Goal: Task Accomplishment & Management: Use online tool/utility

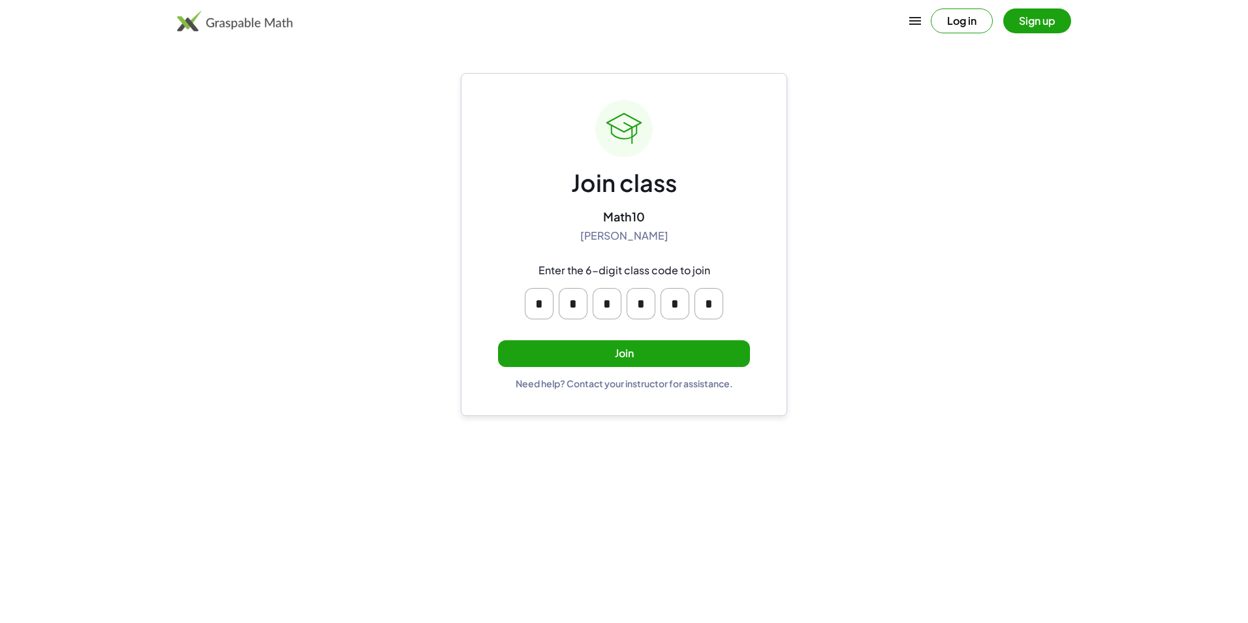
click at [619, 347] on button "Join" at bounding box center [624, 353] width 252 height 27
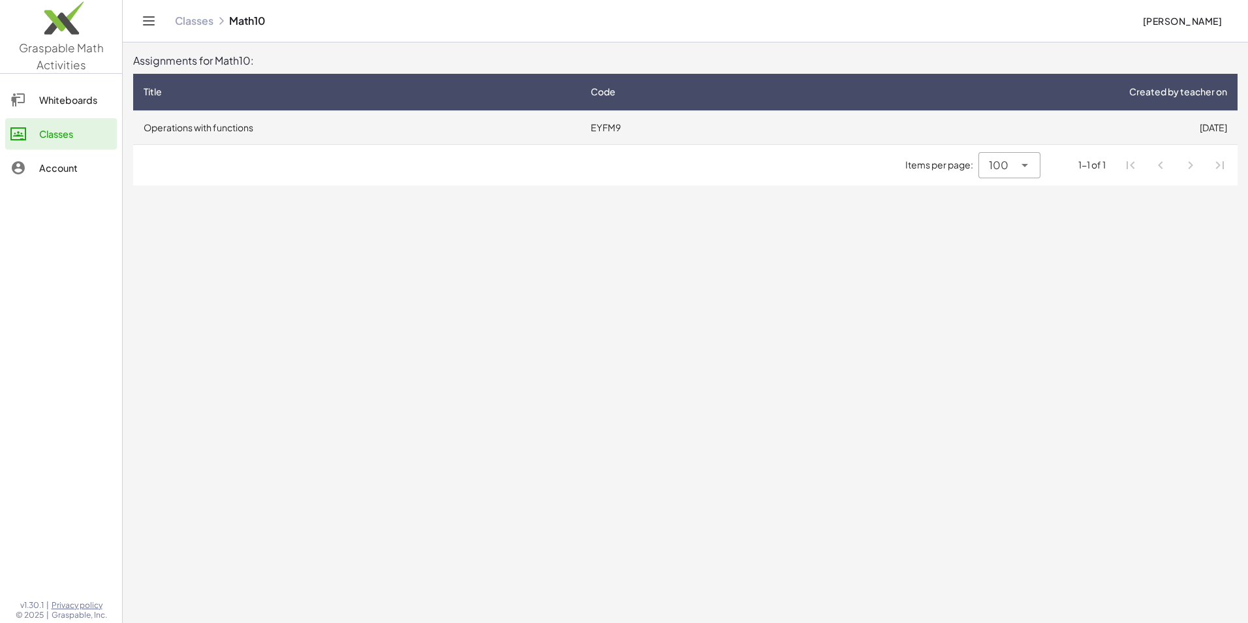
click at [238, 129] on td "Operations with functions" at bounding box center [356, 127] width 447 height 34
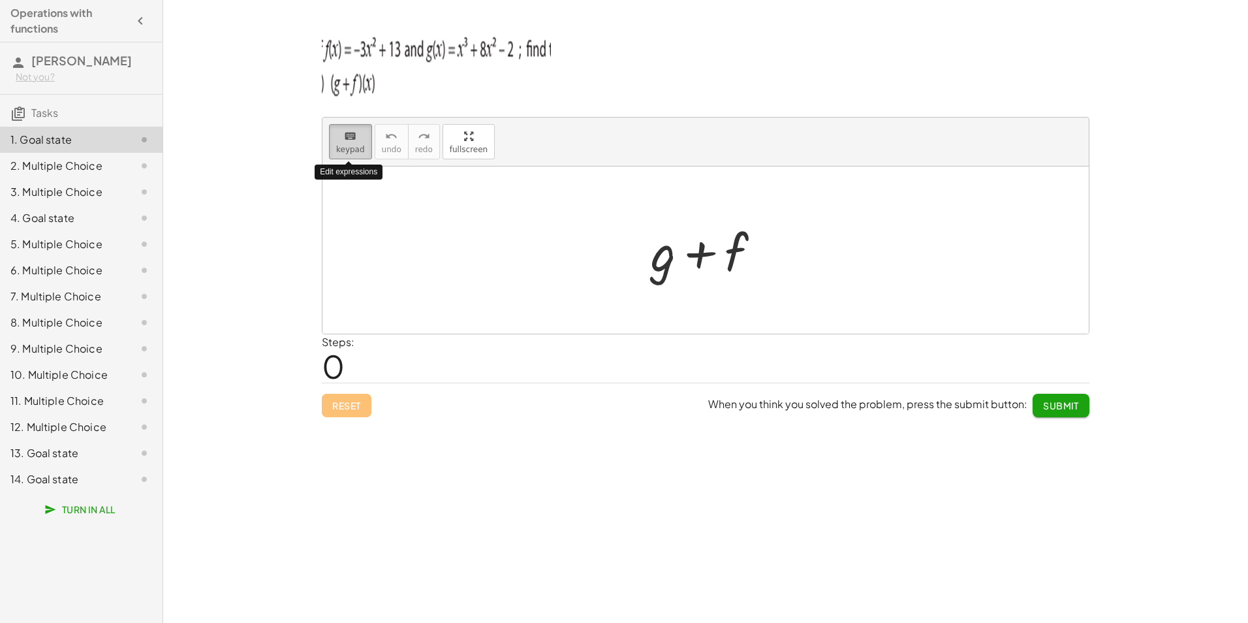
click at [342, 145] on span "keypad" at bounding box center [350, 149] width 29 height 9
click at [663, 262] on div at bounding box center [663, 251] width 25 height 61
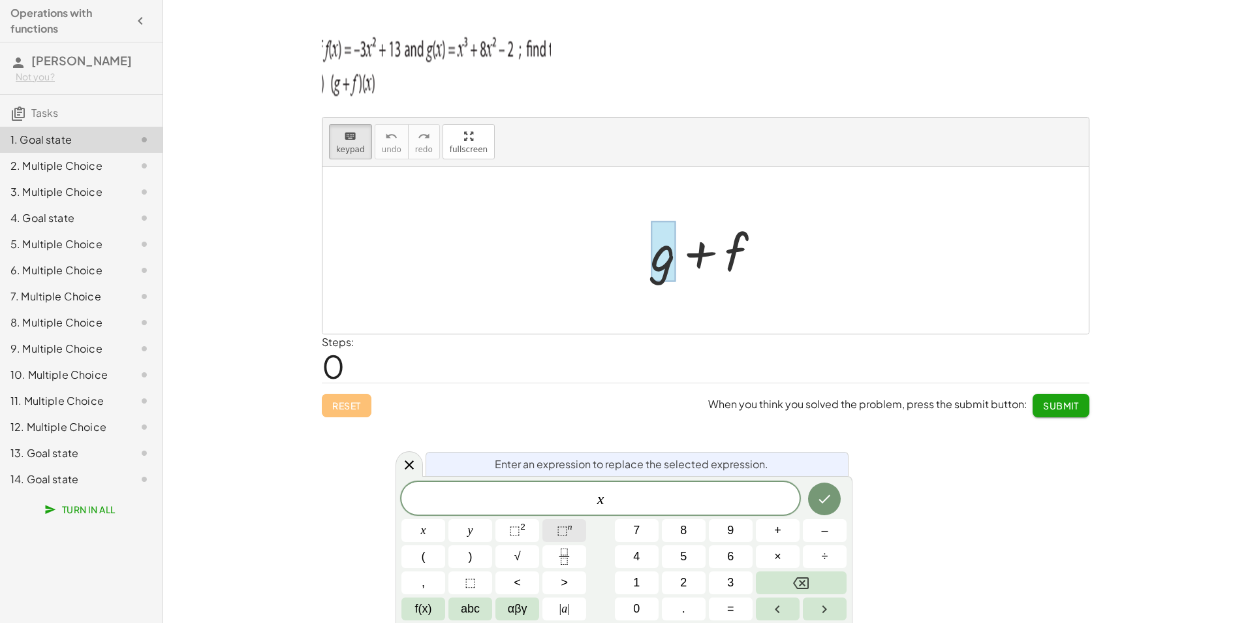
click at [572, 524] on button "⬚ n" at bounding box center [564, 530] width 44 height 23
click at [527, 523] on button "⬚ 2" at bounding box center [517, 530] width 44 height 23
click at [828, 499] on icon "Done" at bounding box center [825, 496] width 16 height 16
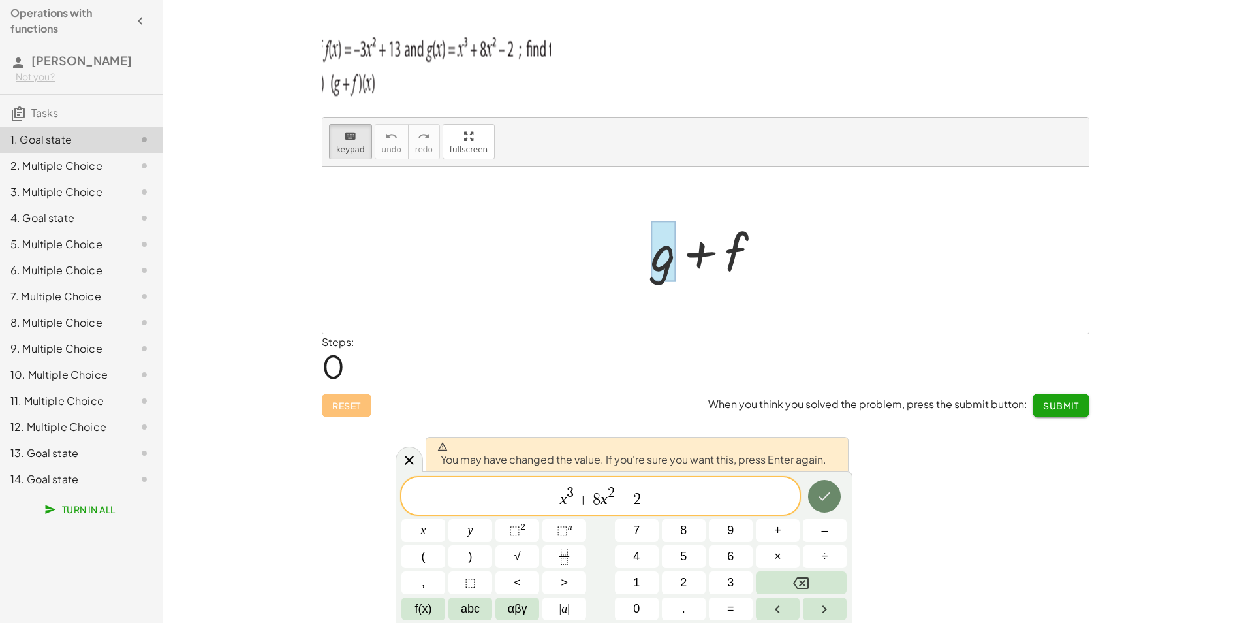
click at [828, 499] on icon "Done" at bounding box center [825, 496] width 16 height 16
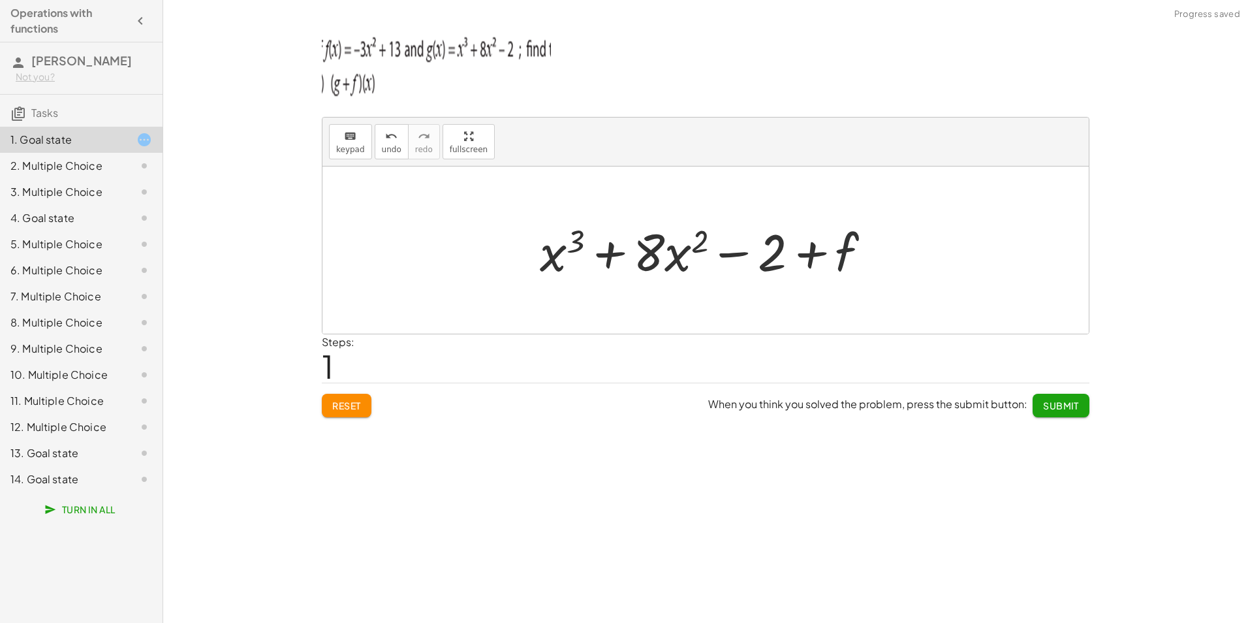
click at [847, 253] on div at bounding box center [710, 250] width 354 height 67
click at [367, 141] on button "keyboard keypad" at bounding box center [350, 141] width 43 height 35
click at [856, 240] on div at bounding box center [822, 253] width 72 height 58
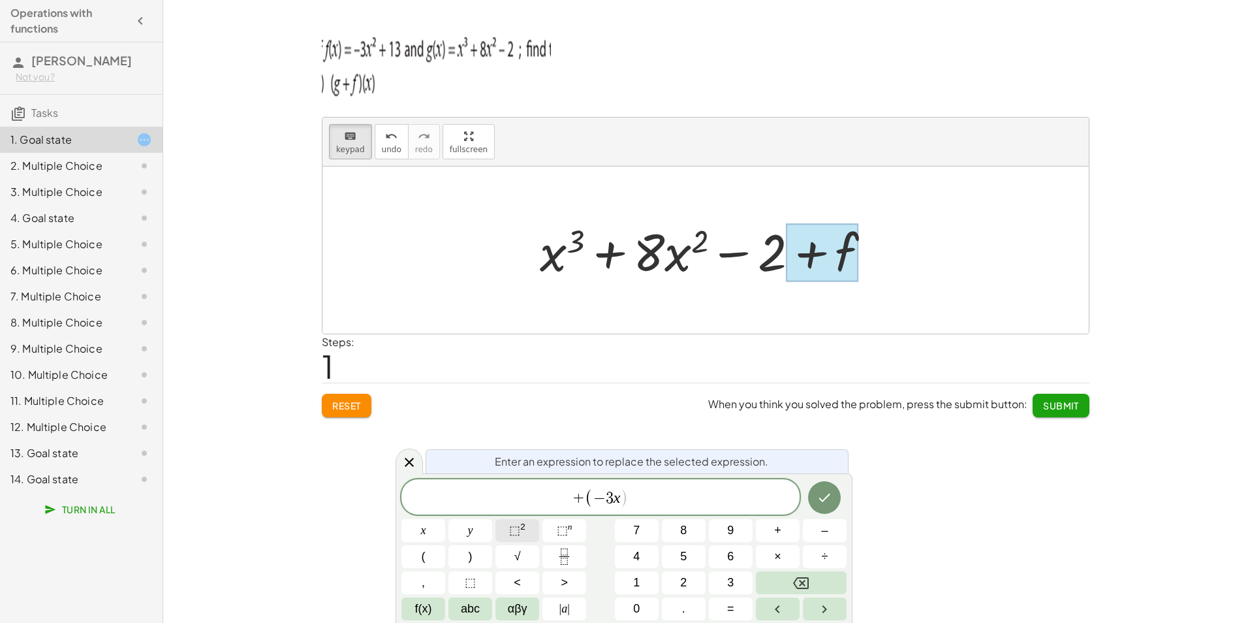
click at [516, 529] on span "⬚" at bounding box center [514, 530] width 11 height 13
click at [818, 497] on icon "Done" at bounding box center [825, 495] width 16 height 16
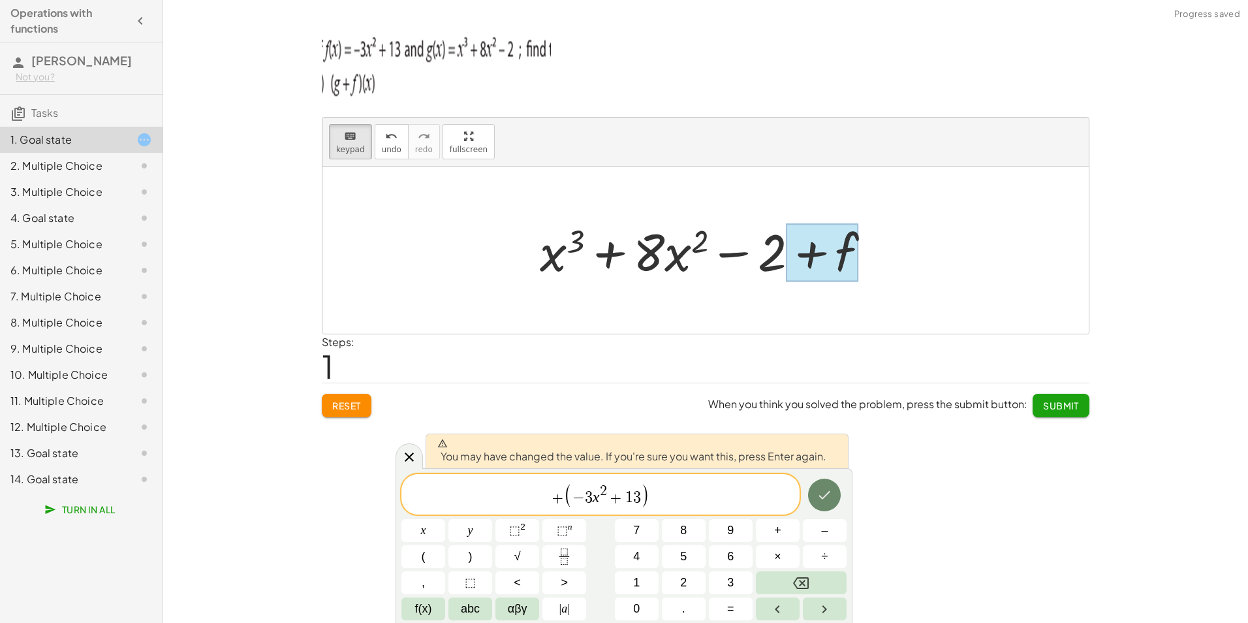
click at [818, 497] on icon "Done" at bounding box center [825, 495] width 16 height 16
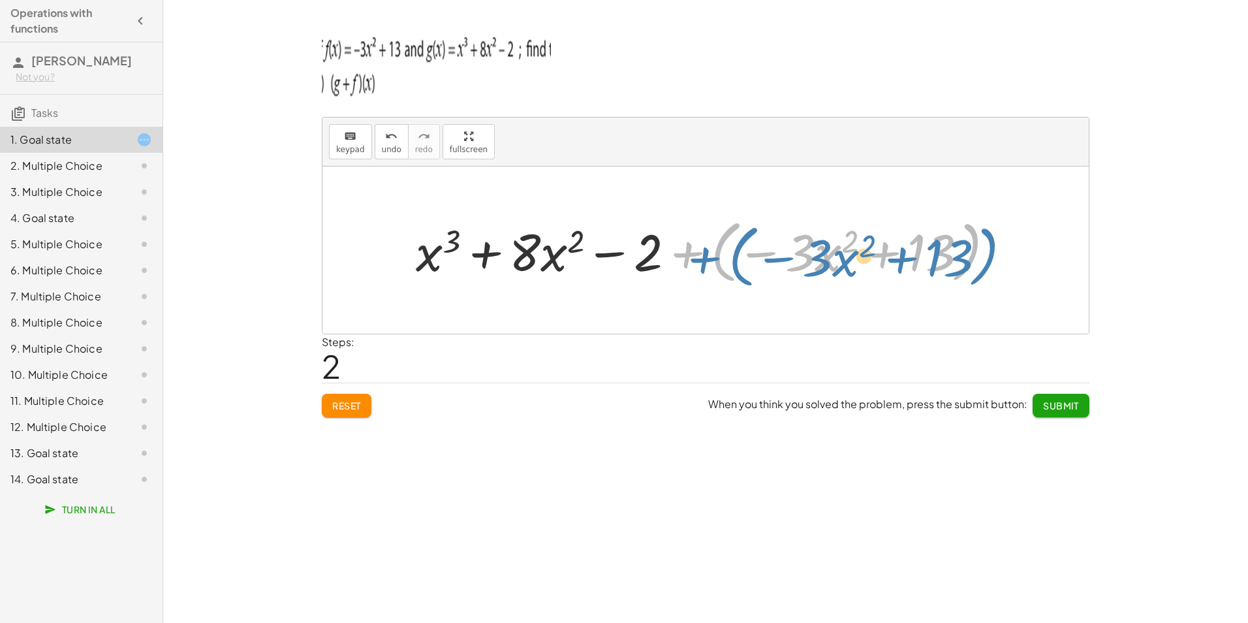
drag, startPoint x: 691, startPoint y: 256, endPoint x: 700, endPoint y: 258, distance: 10.0
click at [705, 261] on div at bounding box center [710, 250] width 602 height 75
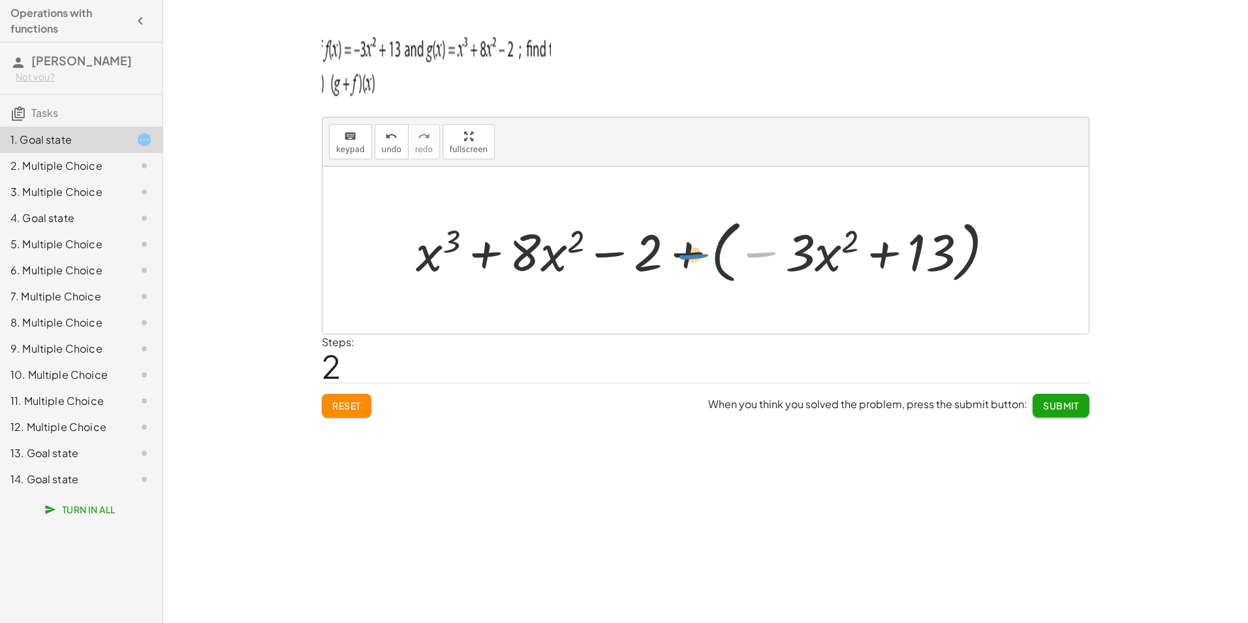
drag, startPoint x: 764, startPoint y: 253, endPoint x: 695, endPoint y: 259, distance: 68.7
click at [695, 259] on div at bounding box center [710, 250] width 602 height 75
drag, startPoint x: 758, startPoint y: 255, endPoint x: 680, endPoint y: 260, distance: 77.9
click at [680, 260] on div at bounding box center [710, 250] width 602 height 75
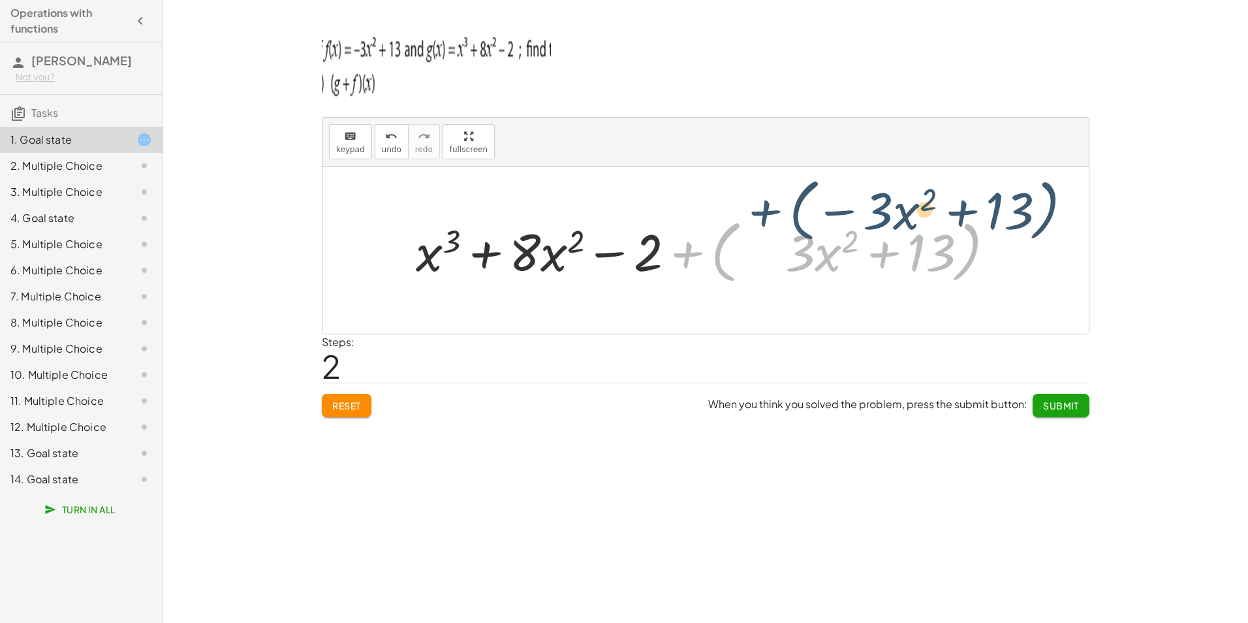
drag, startPoint x: 685, startPoint y: 257, endPoint x: 700, endPoint y: 260, distance: 16.0
click at [700, 260] on div at bounding box center [710, 250] width 602 height 75
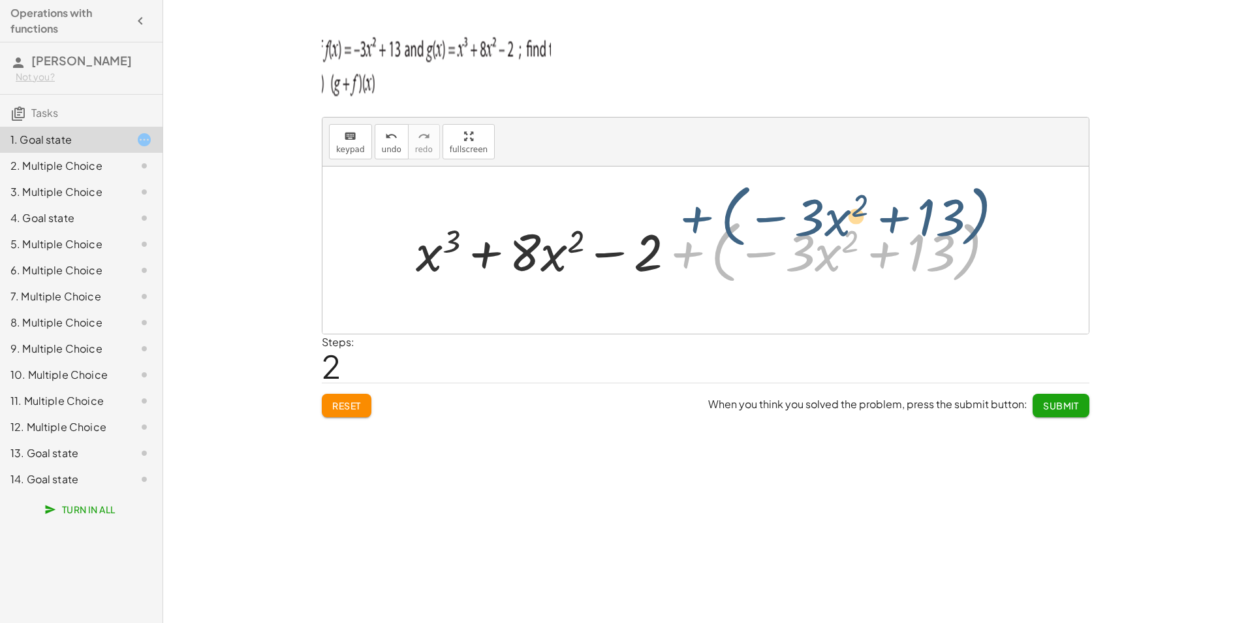
drag, startPoint x: 680, startPoint y: 255, endPoint x: 688, endPoint y: 256, distance: 8.6
click at [686, 256] on div at bounding box center [710, 250] width 602 height 75
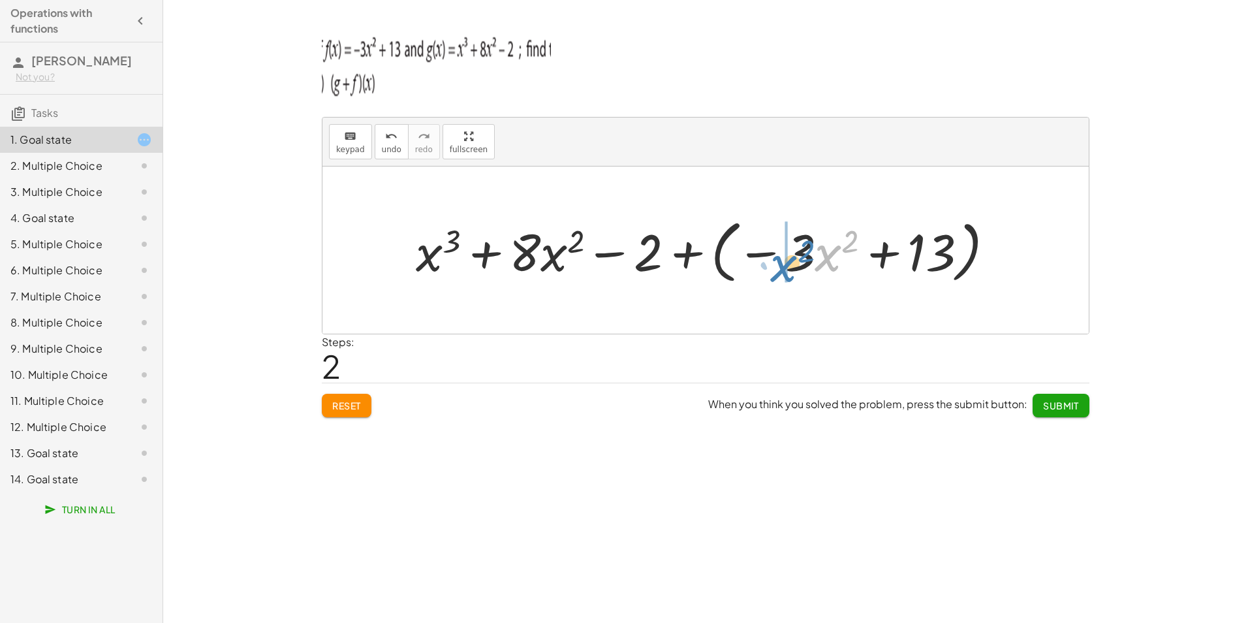
drag, startPoint x: 824, startPoint y: 252, endPoint x: 824, endPoint y: 264, distance: 11.8
click at [824, 264] on div at bounding box center [710, 250] width 602 height 75
click at [687, 257] on div at bounding box center [710, 250] width 602 height 75
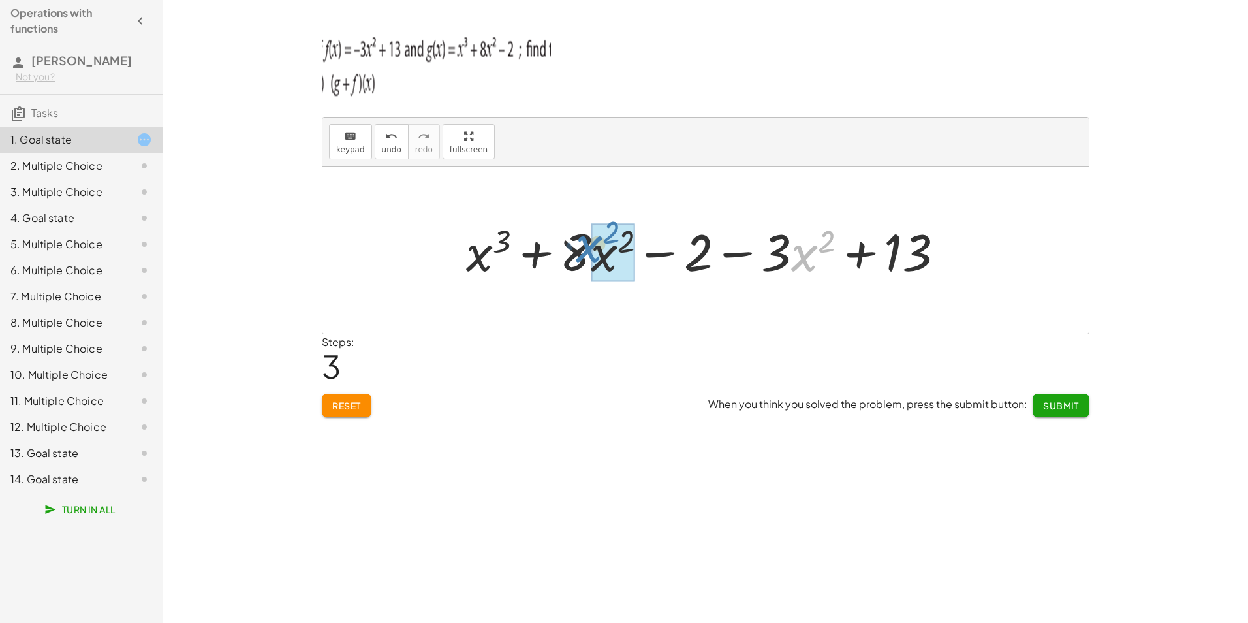
drag, startPoint x: 798, startPoint y: 257, endPoint x: 584, endPoint y: 248, distance: 214.9
click at [584, 248] on div at bounding box center [710, 250] width 501 height 67
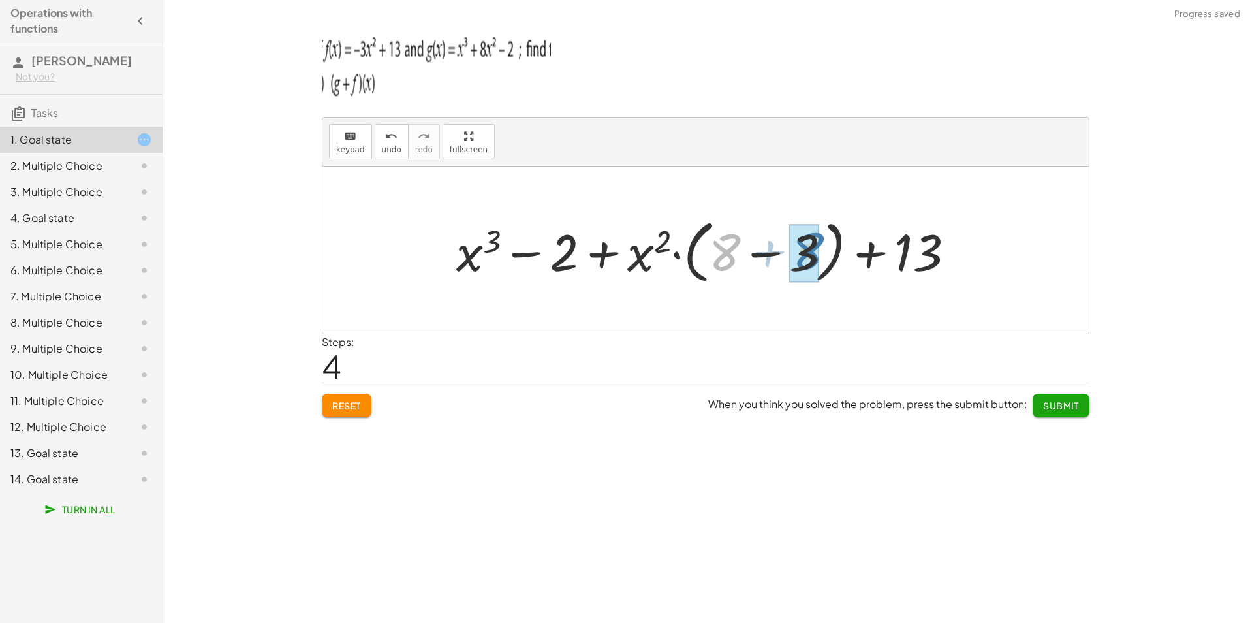
drag, startPoint x: 719, startPoint y: 254, endPoint x: 804, endPoint y: 253, distance: 84.2
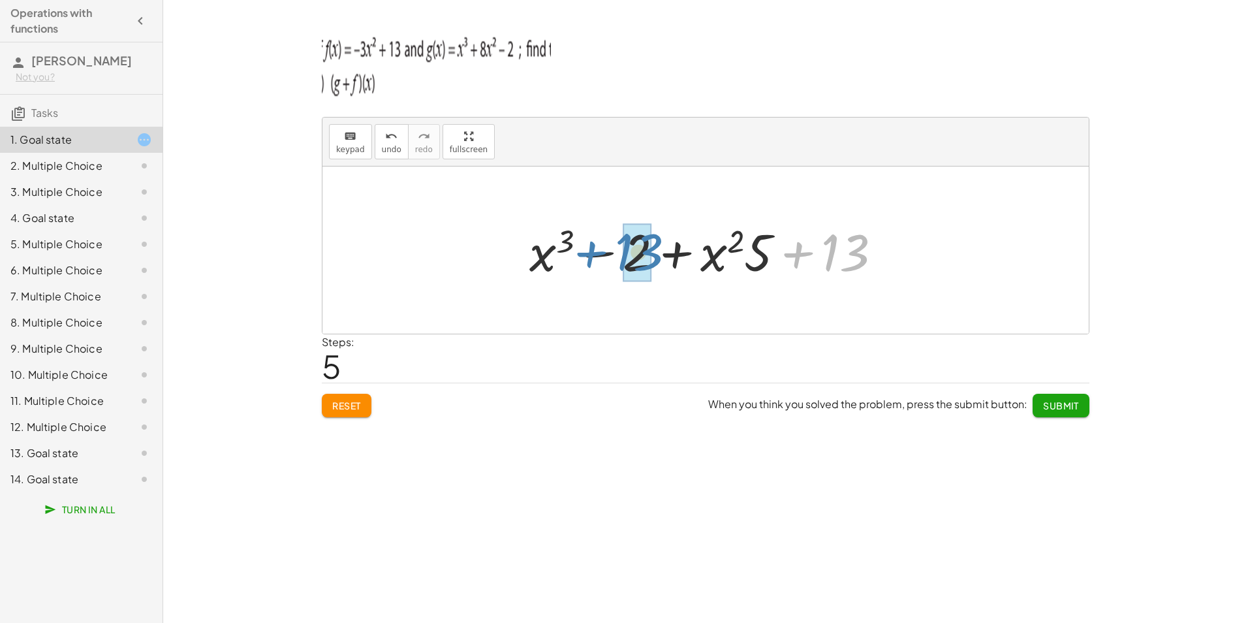
drag, startPoint x: 855, startPoint y: 261, endPoint x: 646, endPoint y: 261, distance: 209.5
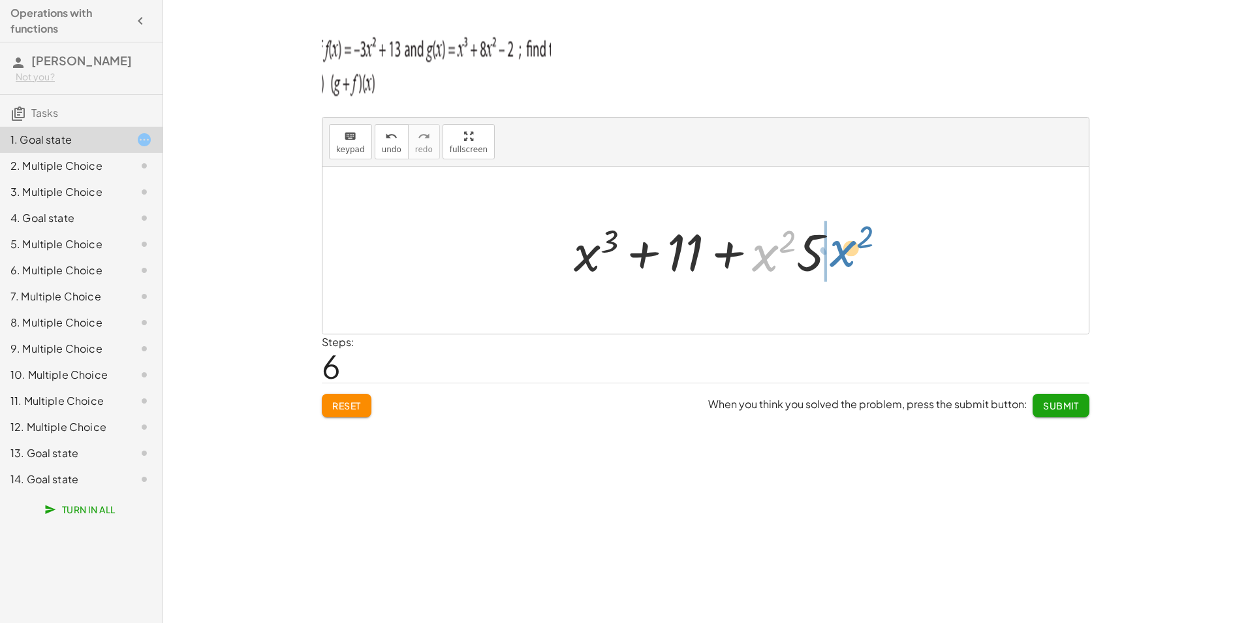
drag, startPoint x: 765, startPoint y: 265, endPoint x: 841, endPoint y: 261, distance: 75.8
click at [841, 261] on div at bounding box center [710, 250] width 287 height 67
drag, startPoint x: 678, startPoint y: 260, endPoint x: 878, endPoint y: 265, distance: 199.8
click at [878, 265] on div "+ g + f + x 3 + · 8 · x 2 − 2 + f + x 3 + · 8 · x 2 − 2 + ( − · 3 · x 2 + 13 ) …" at bounding box center [705, 249] width 766 height 167
click at [1048, 405] on span "Submit" at bounding box center [1061, 406] width 36 height 12
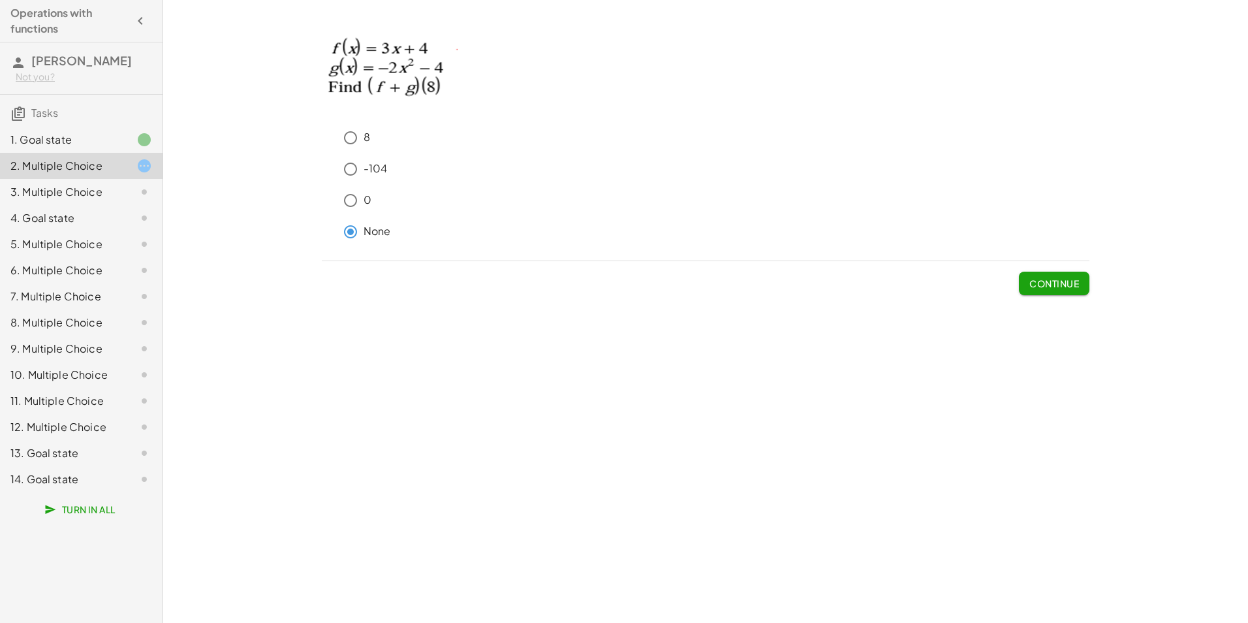
click at [1050, 291] on button "Continue" at bounding box center [1054, 284] width 71 height 24
